Goal: Book appointment/travel/reservation

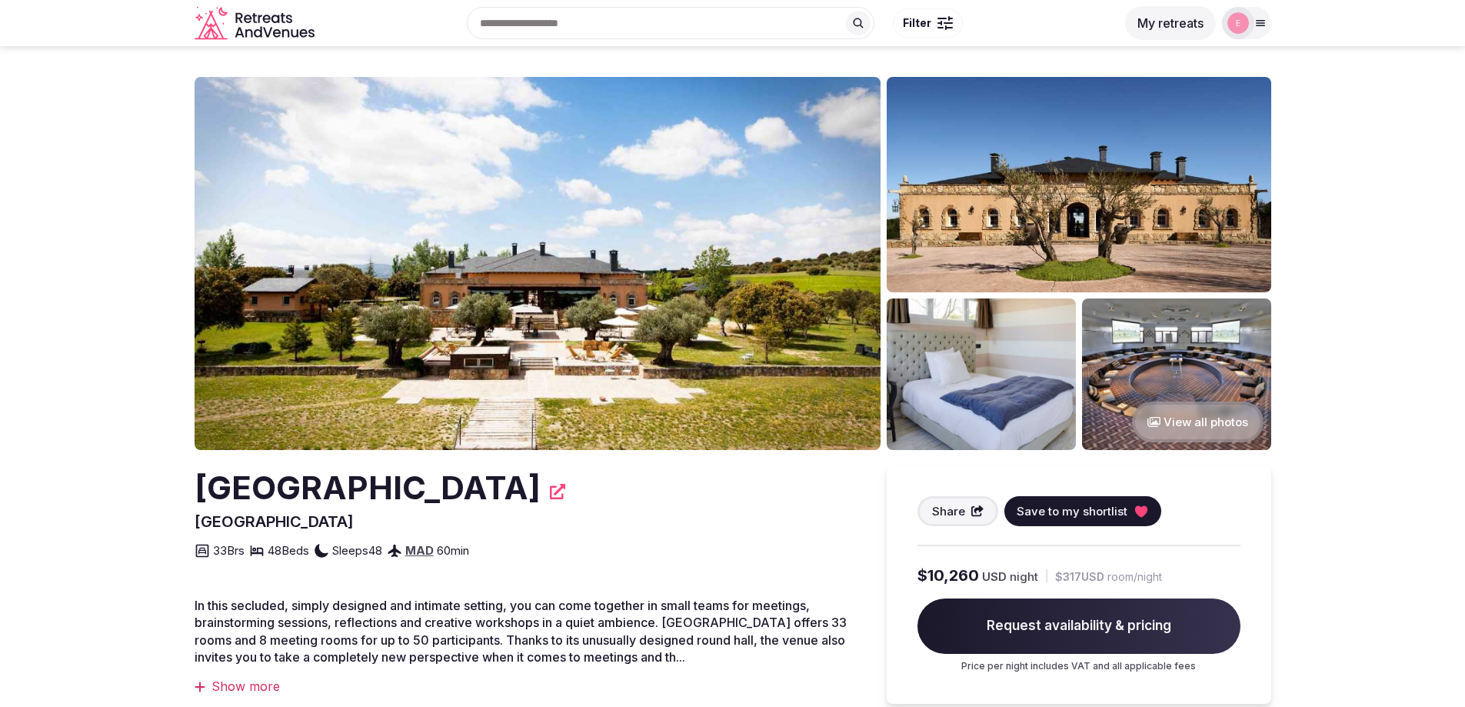
click at [1174, 22] on button "My retreats" at bounding box center [1170, 23] width 91 height 34
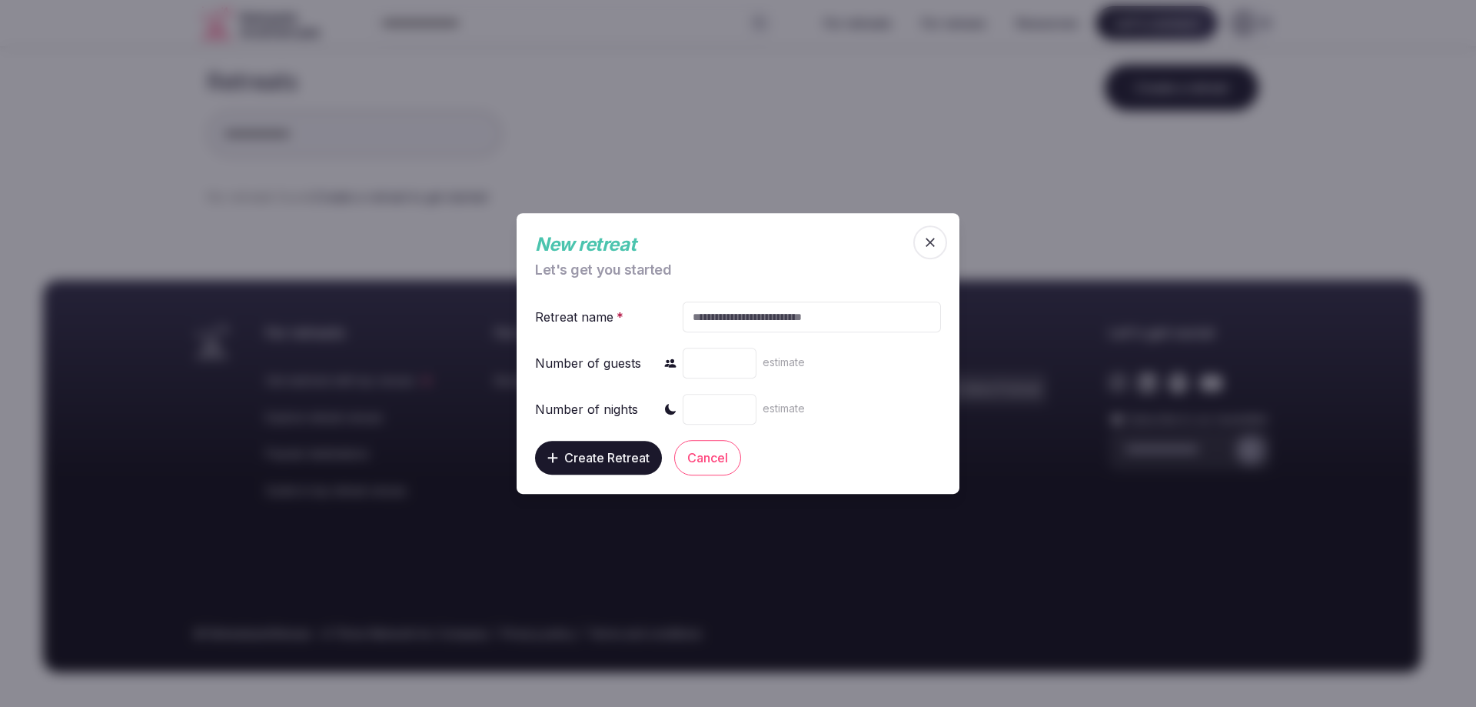
click at [725, 459] on button "Cancel" at bounding box center [707, 457] width 67 height 35
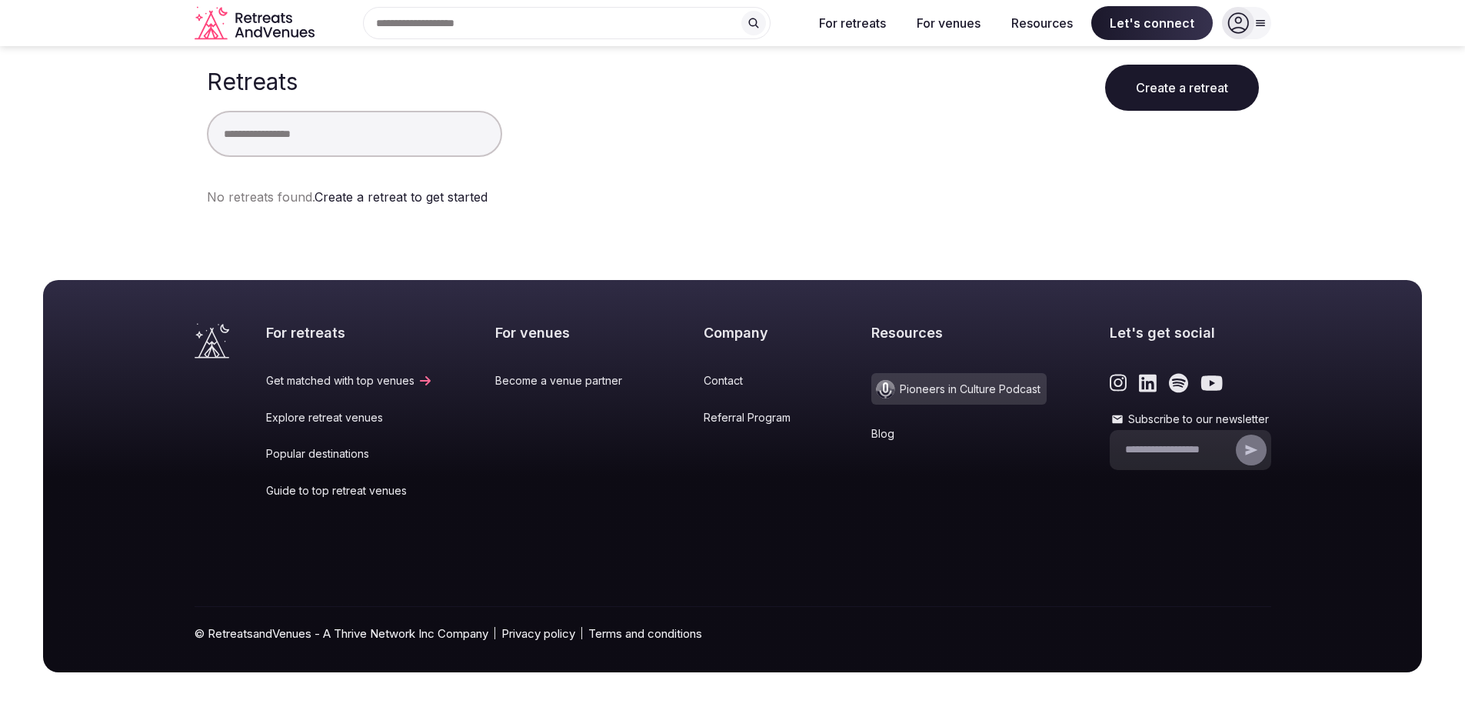
click at [1255, 25] on icon at bounding box center [1259, 23] width 8 height 5
click at [1194, 99] on span "Log in" at bounding box center [1188, 93] width 74 height 17
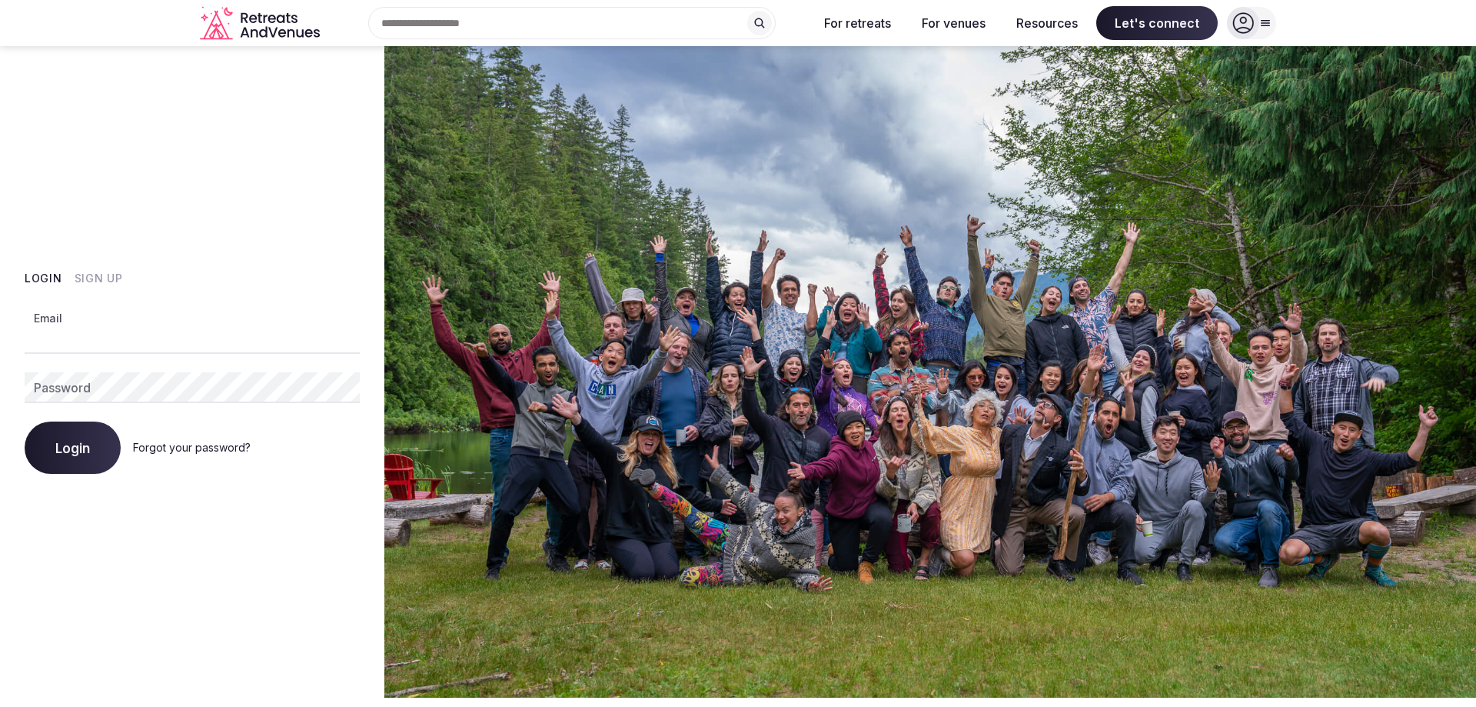
click at [93, 336] on input "Email" at bounding box center [192, 338] width 335 height 31
type input "**********"
click at [97, 444] on button "Login" at bounding box center [73, 447] width 96 height 52
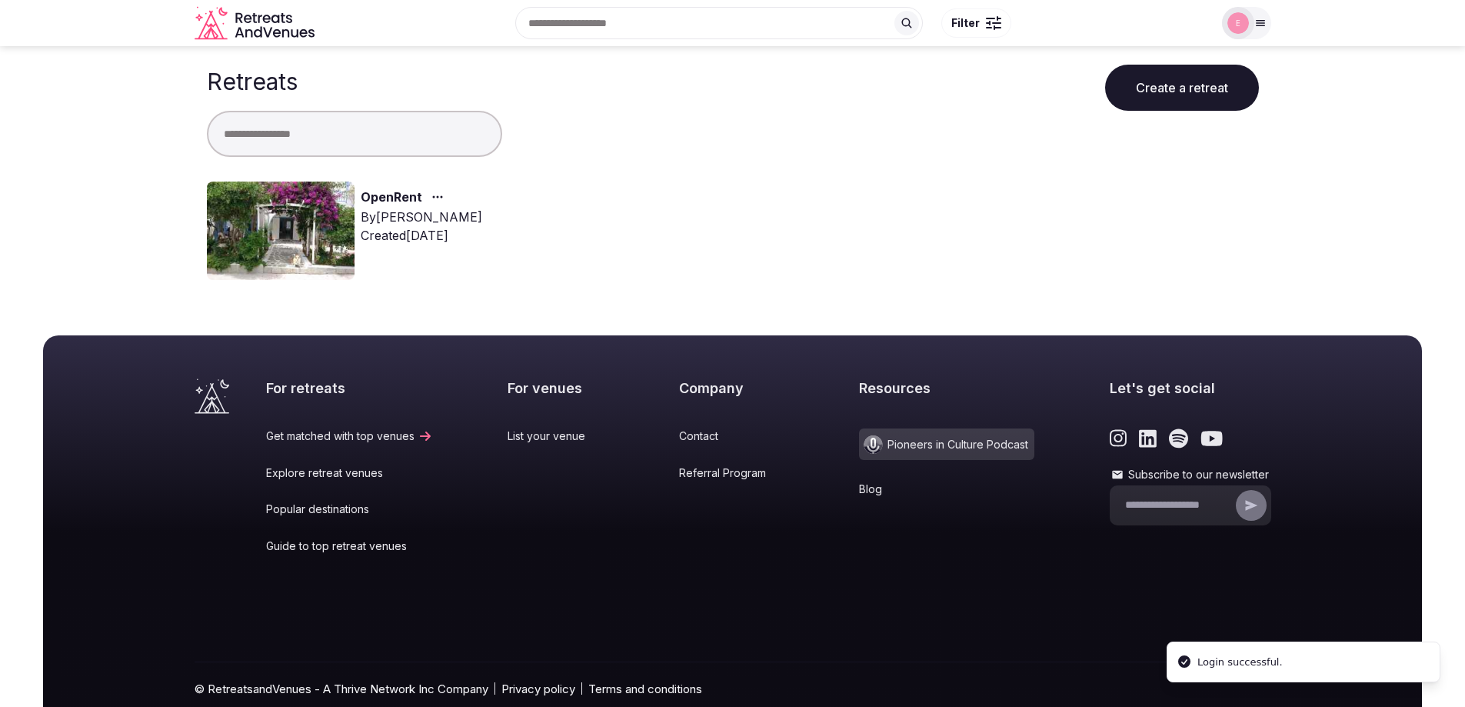
click at [335, 215] on img at bounding box center [281, 230] width 148 height 98
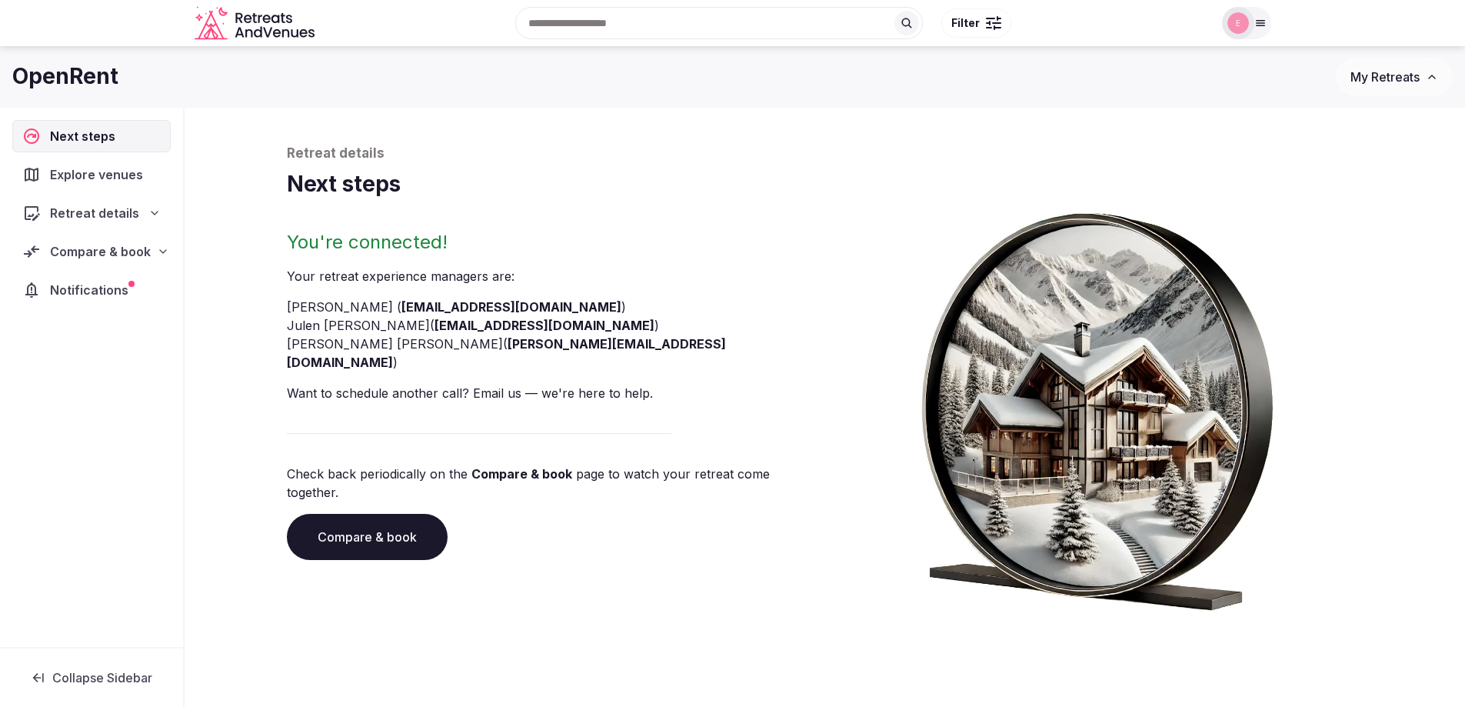
click at [367, 514] on link "Compare & book" at bounding box center [367, 537] width 161 height 46
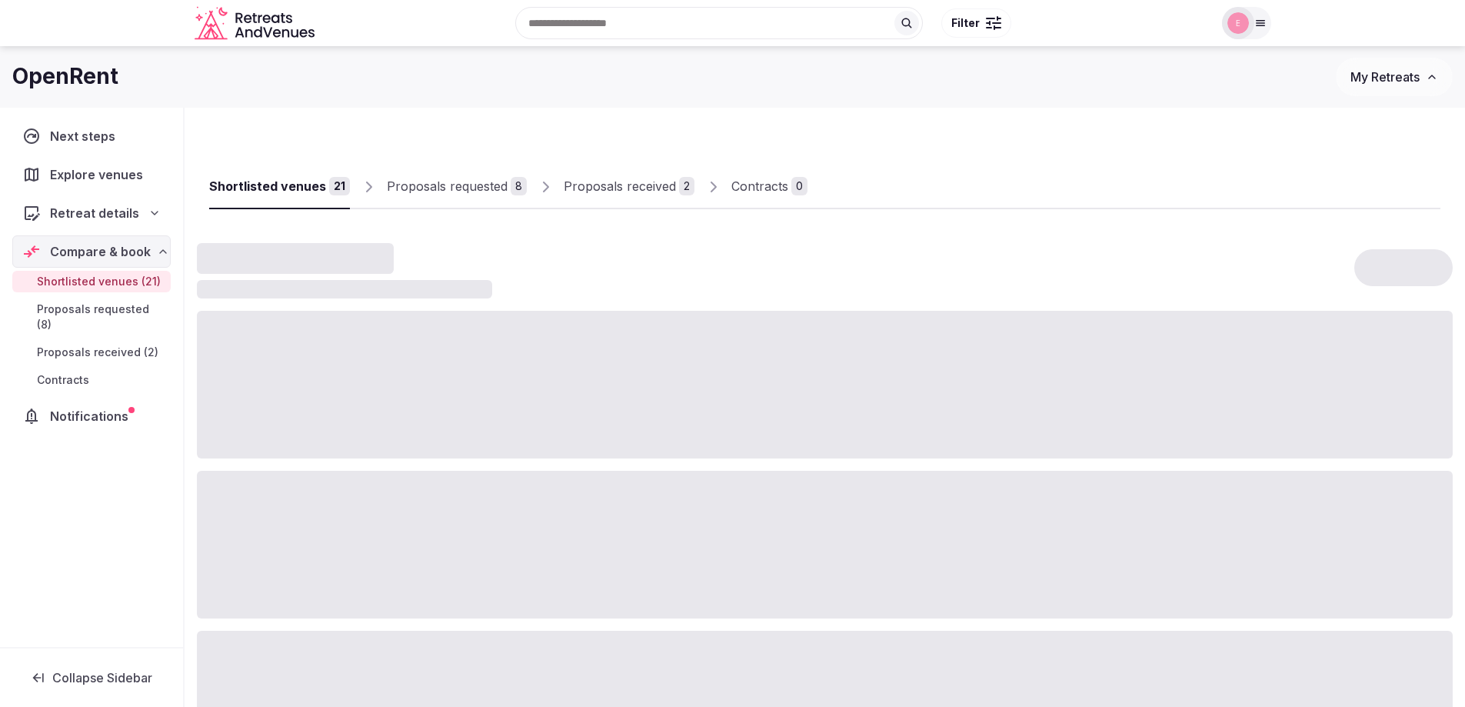
click at [604, 189] on div "Proposals received" at bounding box center [620, 186] width 112 height 18
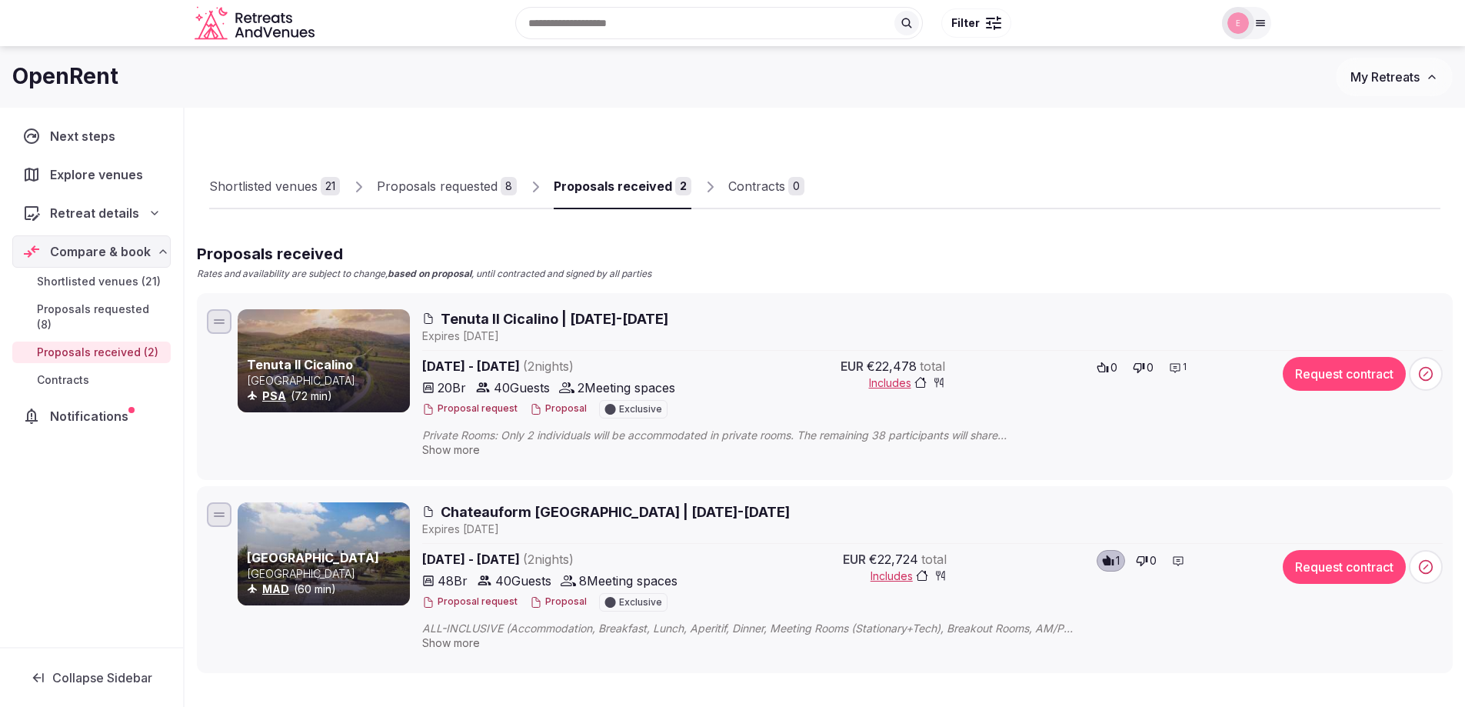
click at [344, 384] on p "[GEOGRAPHIC_DATA]" at bounding box center [327, 380] width 160 height 15
click at [496, 314] on span "Tenuta Il Cicalino | 15-17 May 2026" at bounding box center [555, 318] width 228 height 19
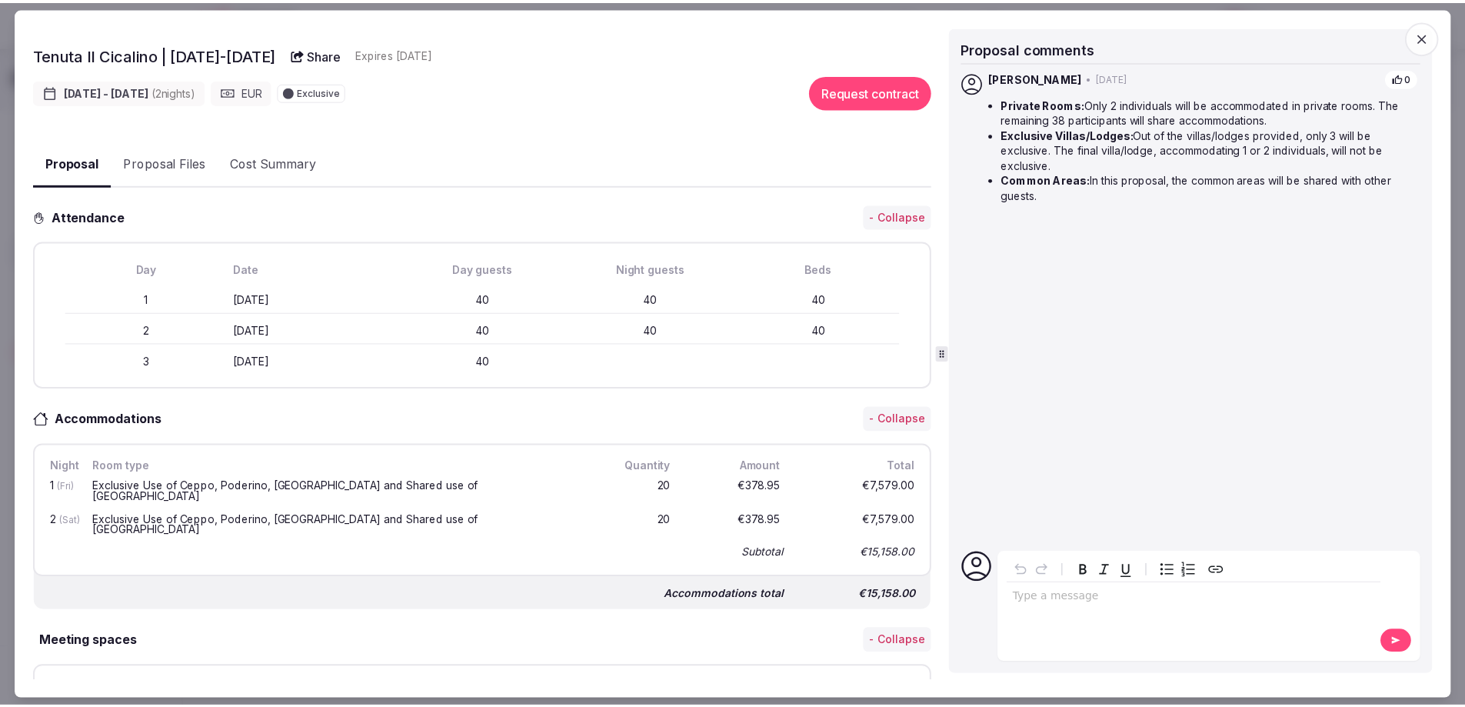
scroll to position [538, 0]
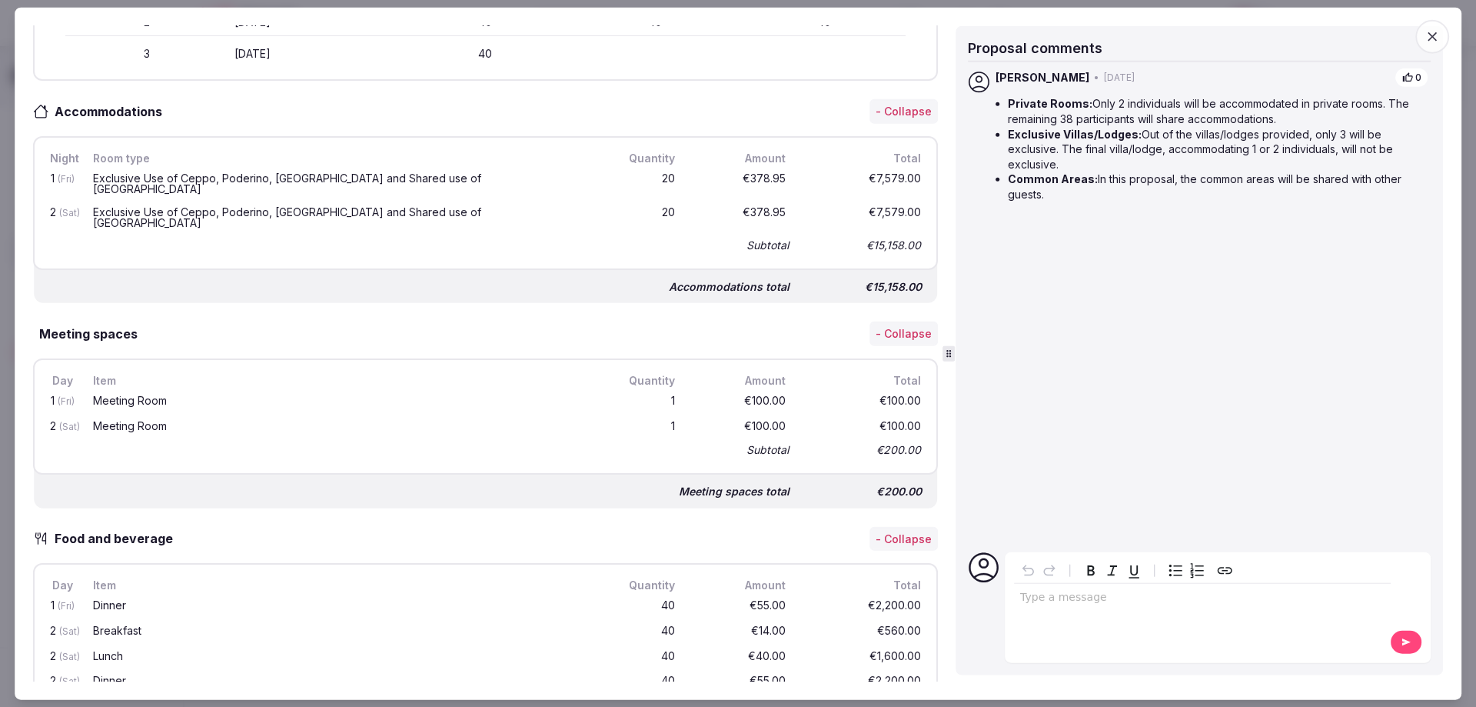
click at [1436, 31] on icon "button" at bounding box center [1432, 35] width 15 height 15
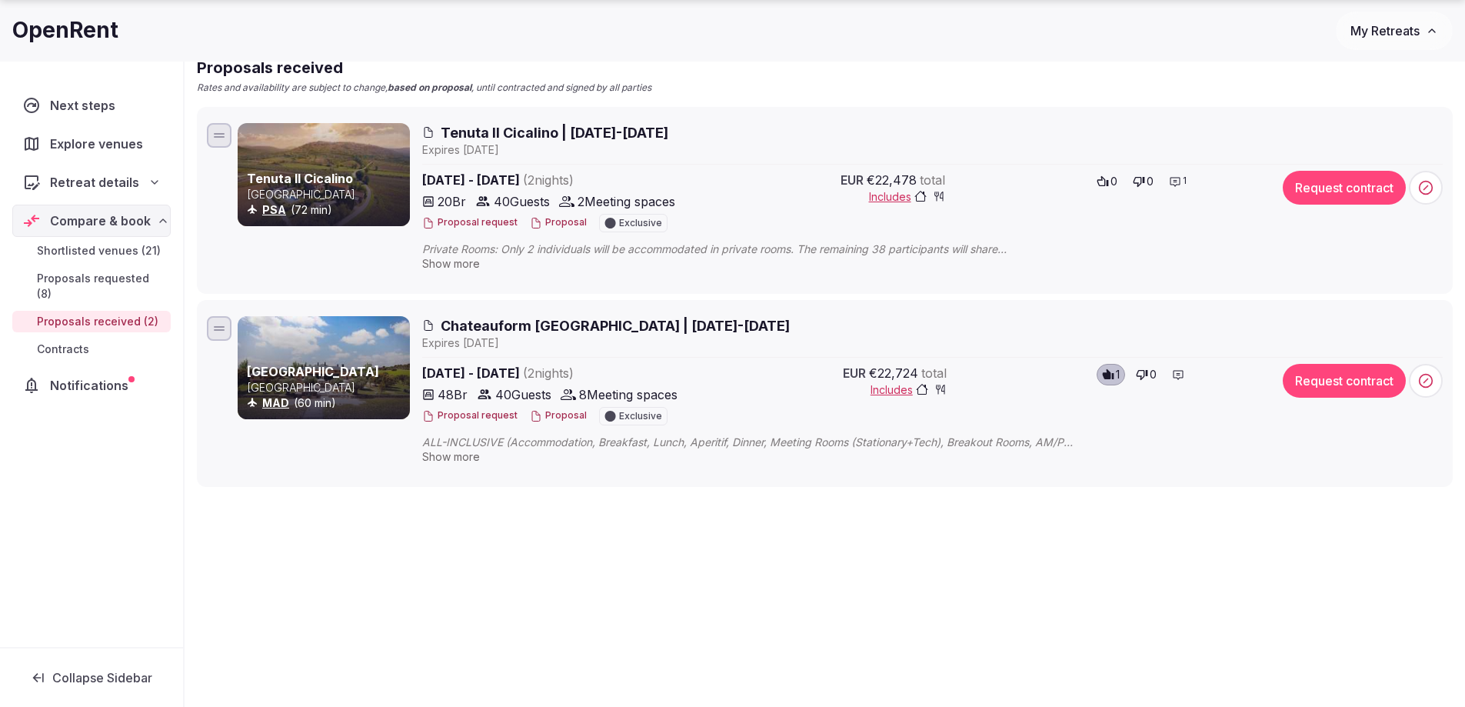
scroll to position [188, 0]
